Goal: Information Seeking & Learning: Understand process/instructions

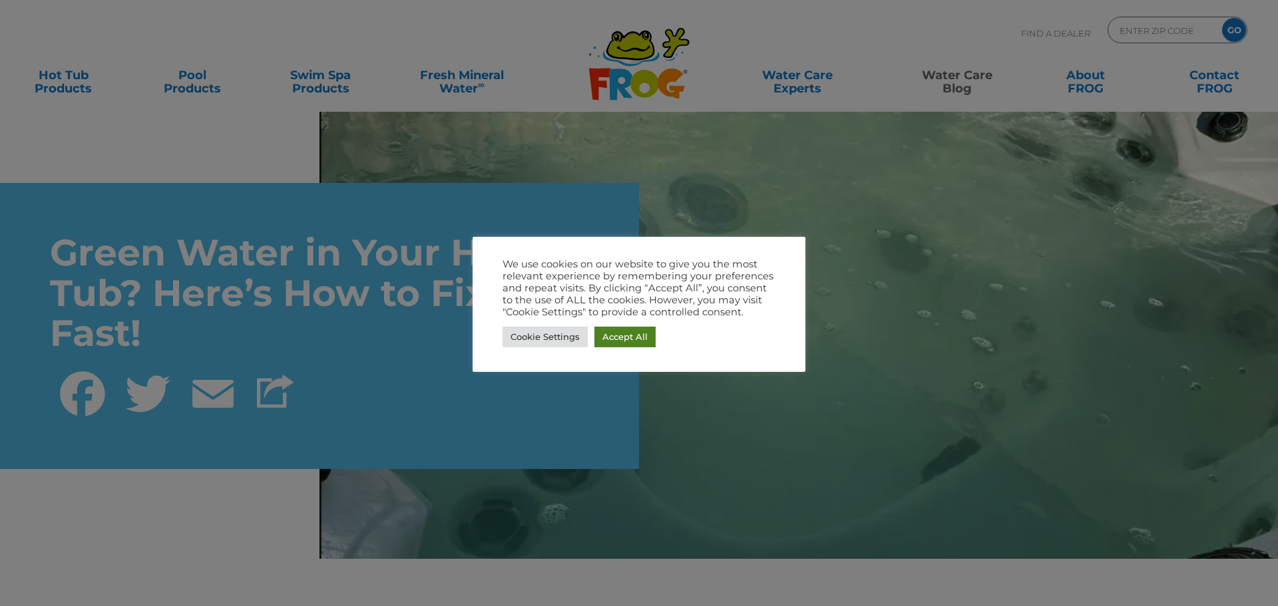
click at [626, 335] on link "Accept All" at bounding box center [624, 337] width 61 height 21
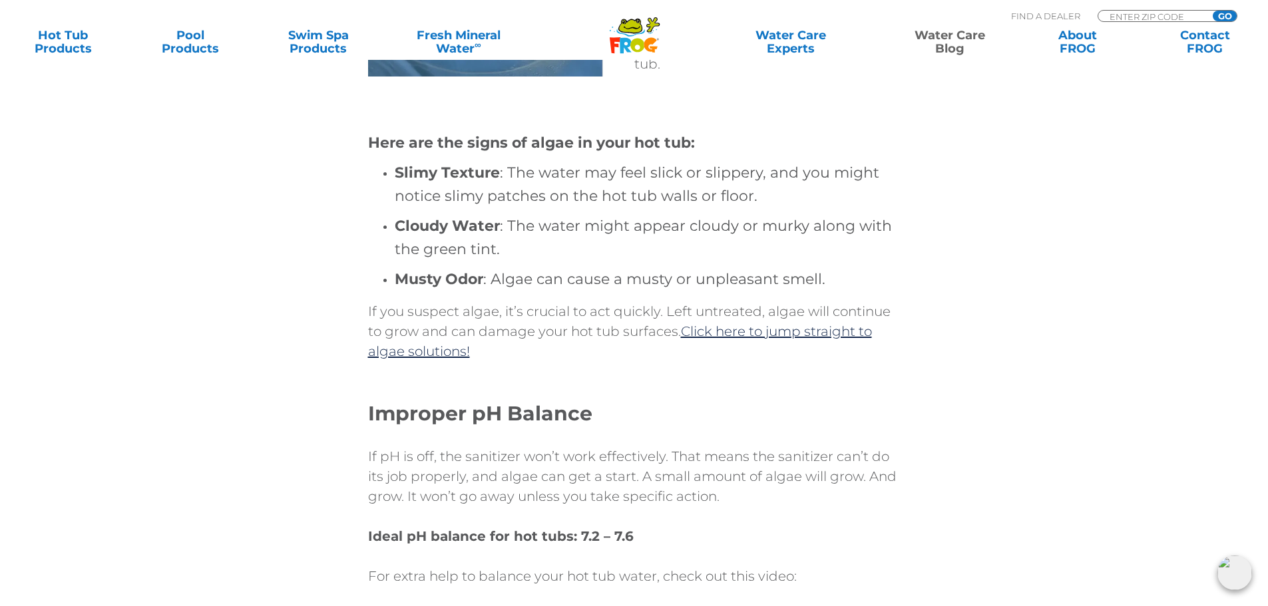
scroll to position [1131, 0]
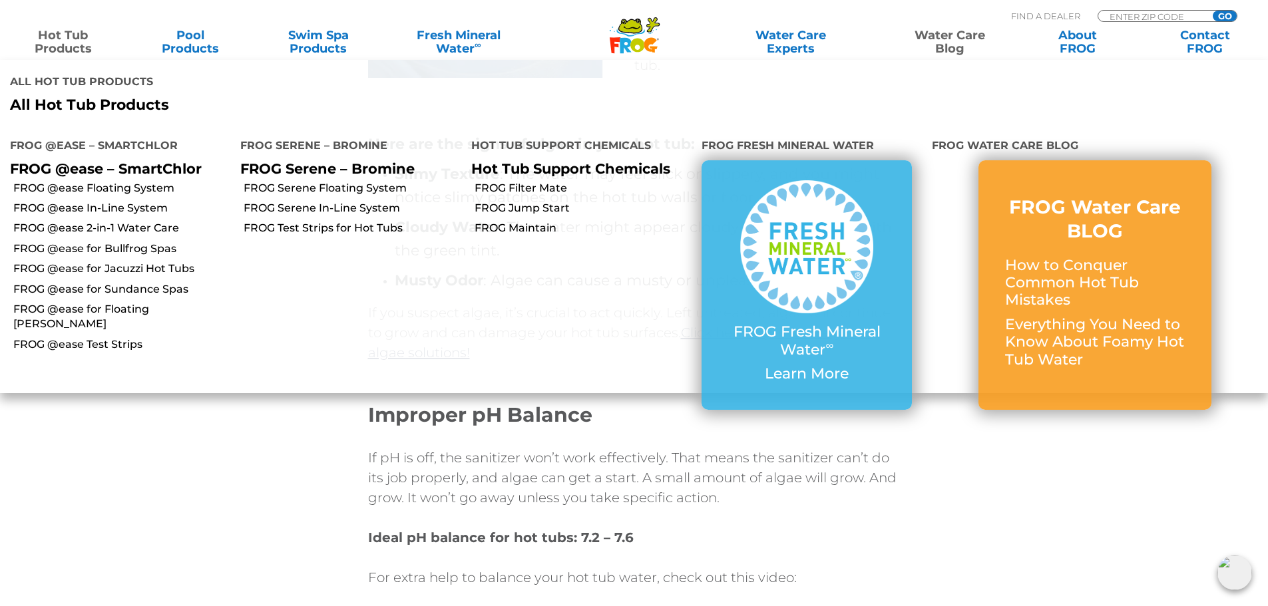
click at [48, 40] on link "Hot Tub Products" at bounding box center [62, 42] width 99 height 27
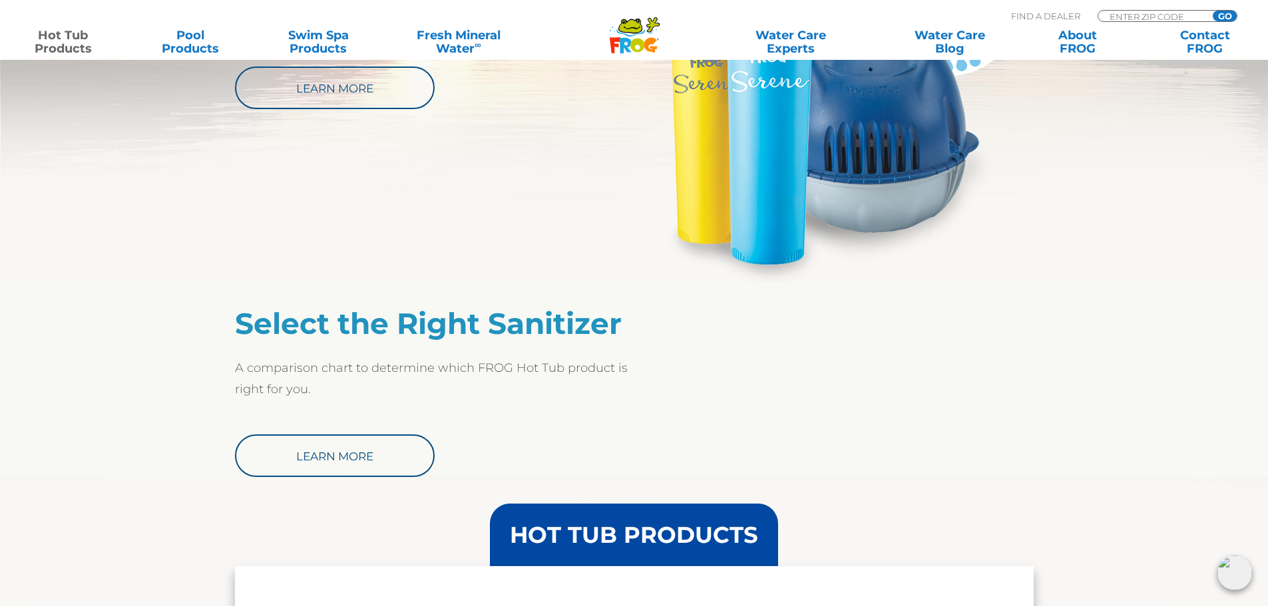
scroll to position [932, 0]
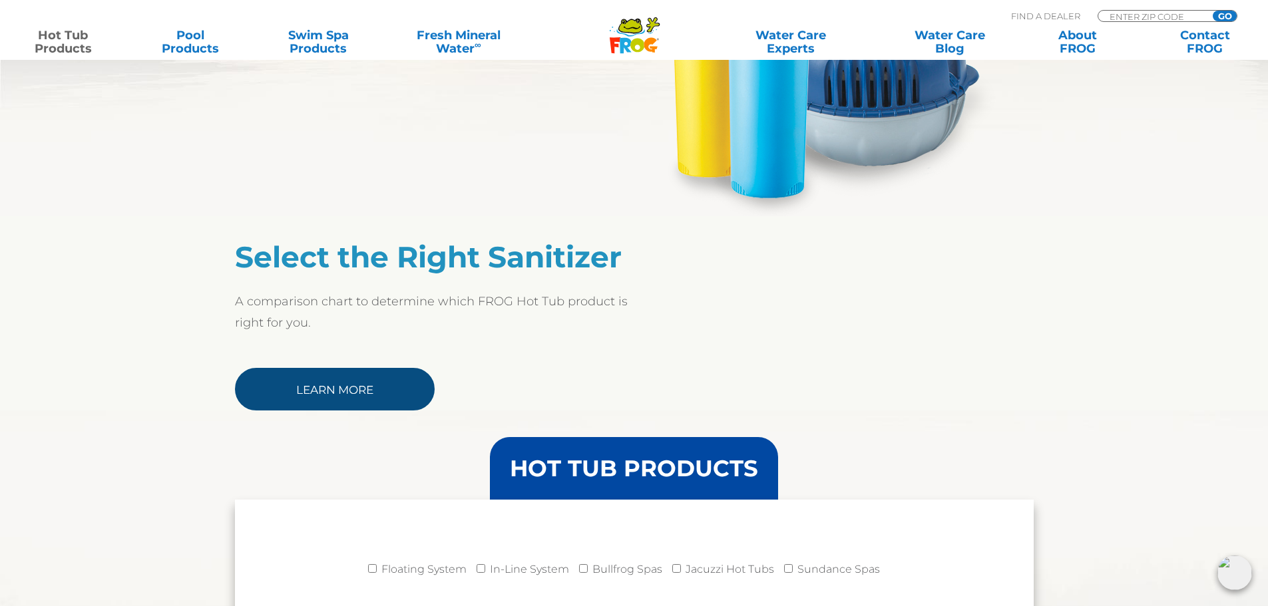
click at [335, 385] on link "Learn More" at bounding box center [335, 389] width 200 height 43
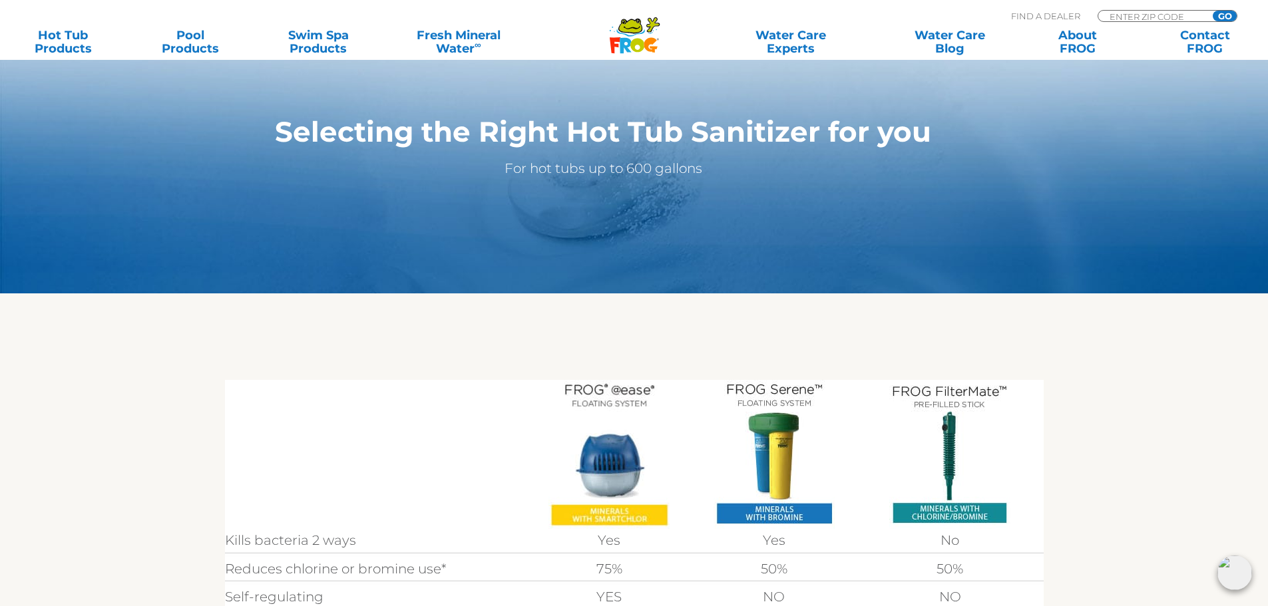
scroll to position [266, 0]
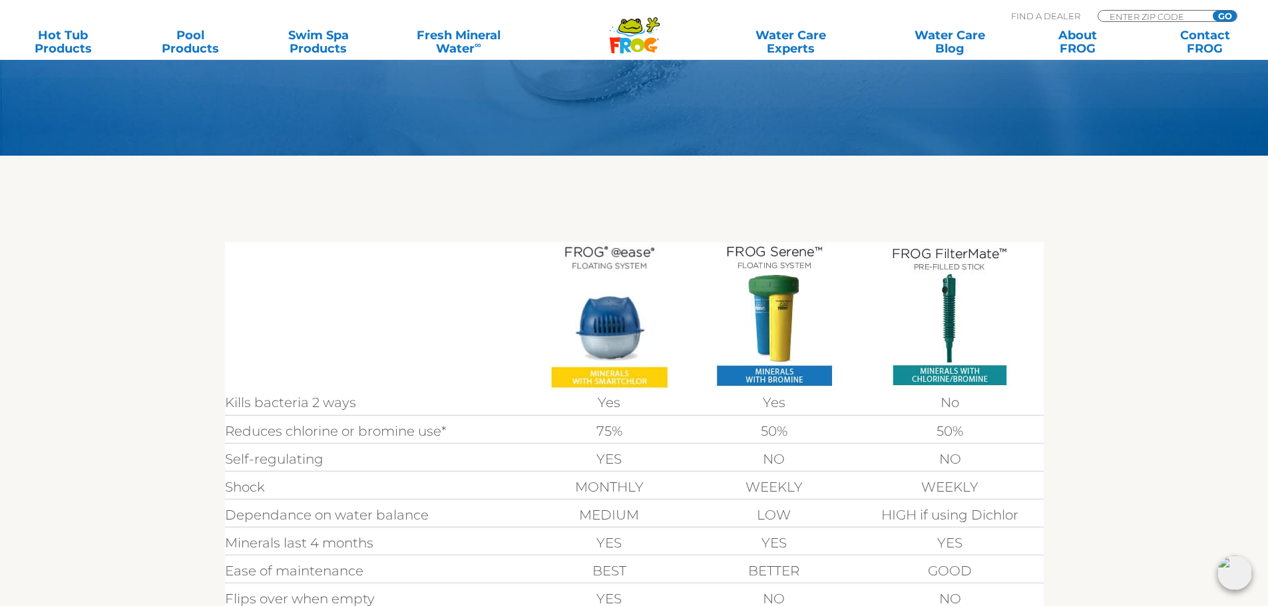
click at [614, 254] on img at bounding box center [608, 316] width 121 height 149
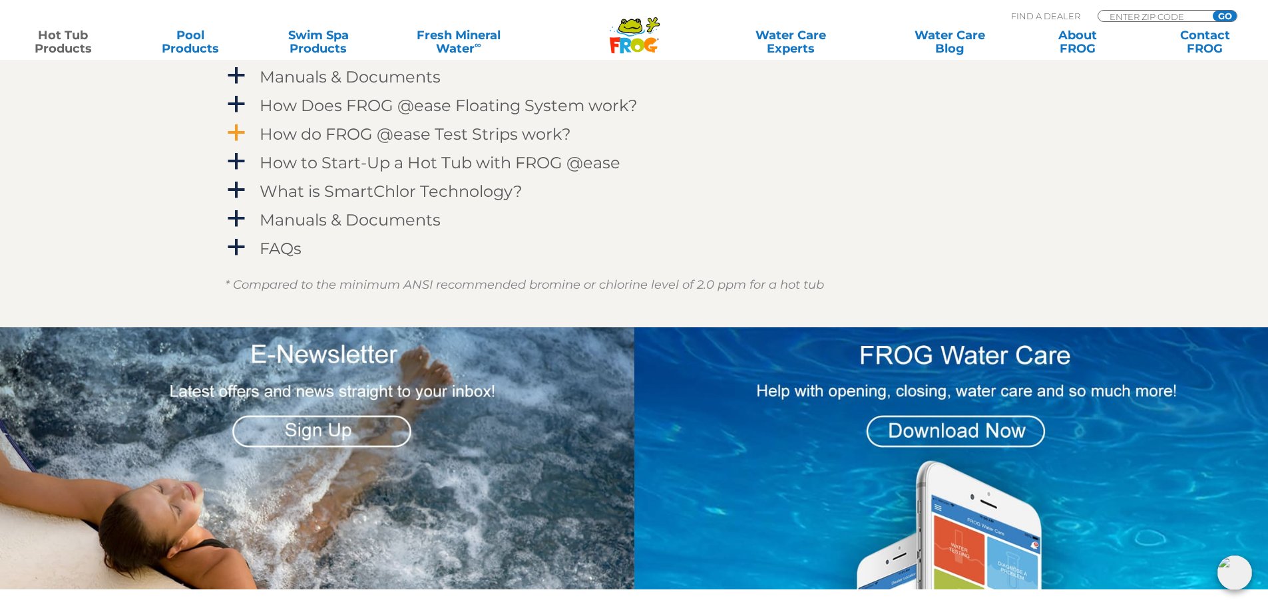
scroll to position [1331, 0]
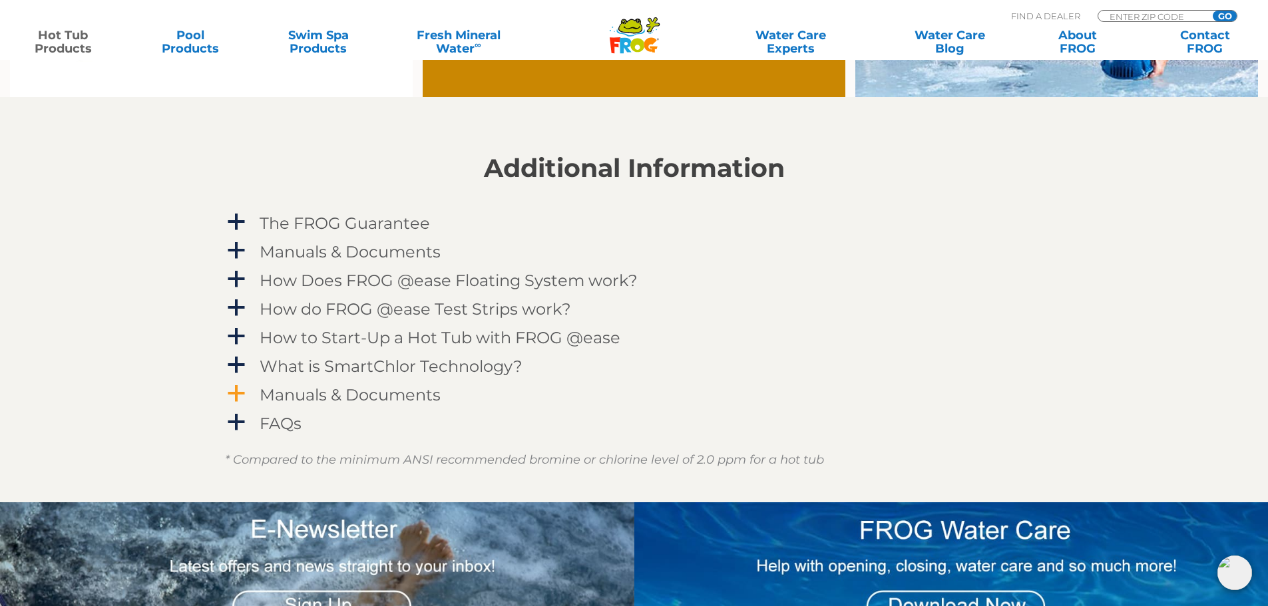
click at [236, 395] on span "a" at bounding box center [236, 394] width 20 height 20
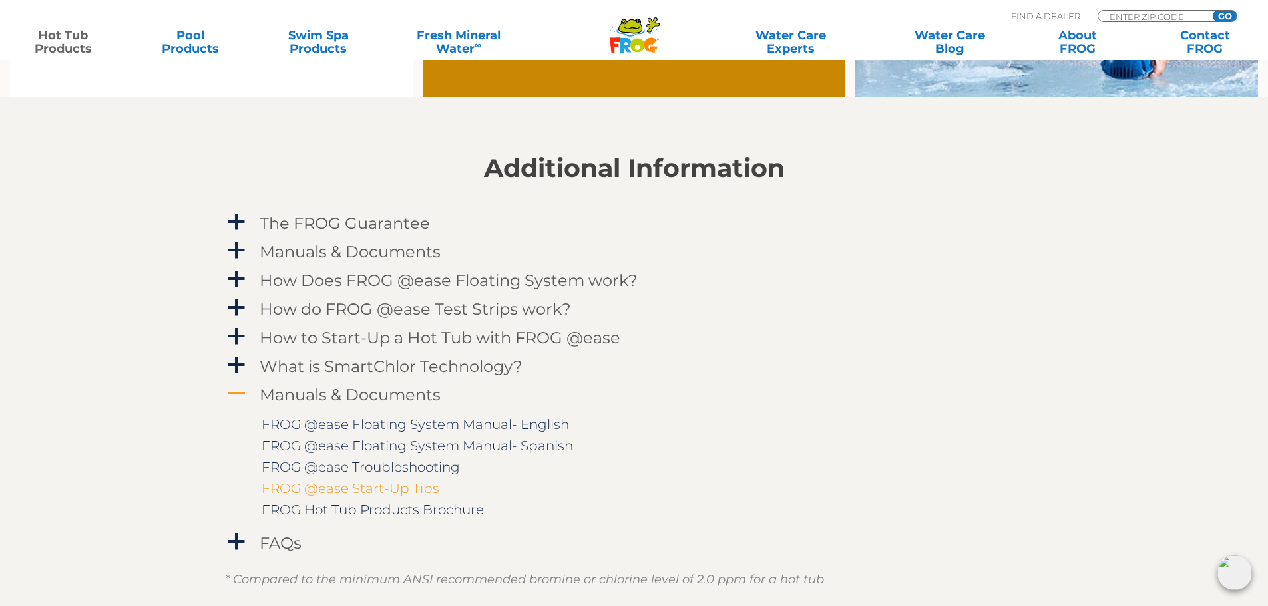
click at [379, 489] on link "FROG @ease Start-Up Tips" at bounding box center [351, 489] width 178 height 16
click at [275, 426] on link "FROG @ease Floating System Manual- English" at bounding box center [415, 425] width 307 height 16
